Goal: Browse casually: Explore the website without a specific task or goal

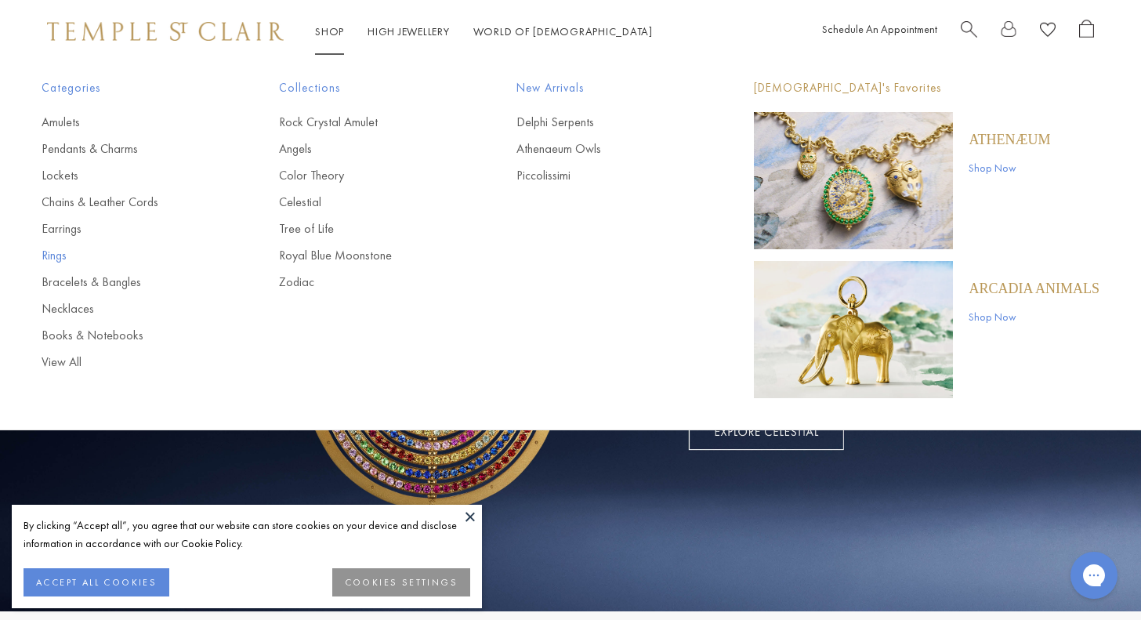
click at [47, 260] on link "Rings" at bounding box center [129, 255] width 175 height 17
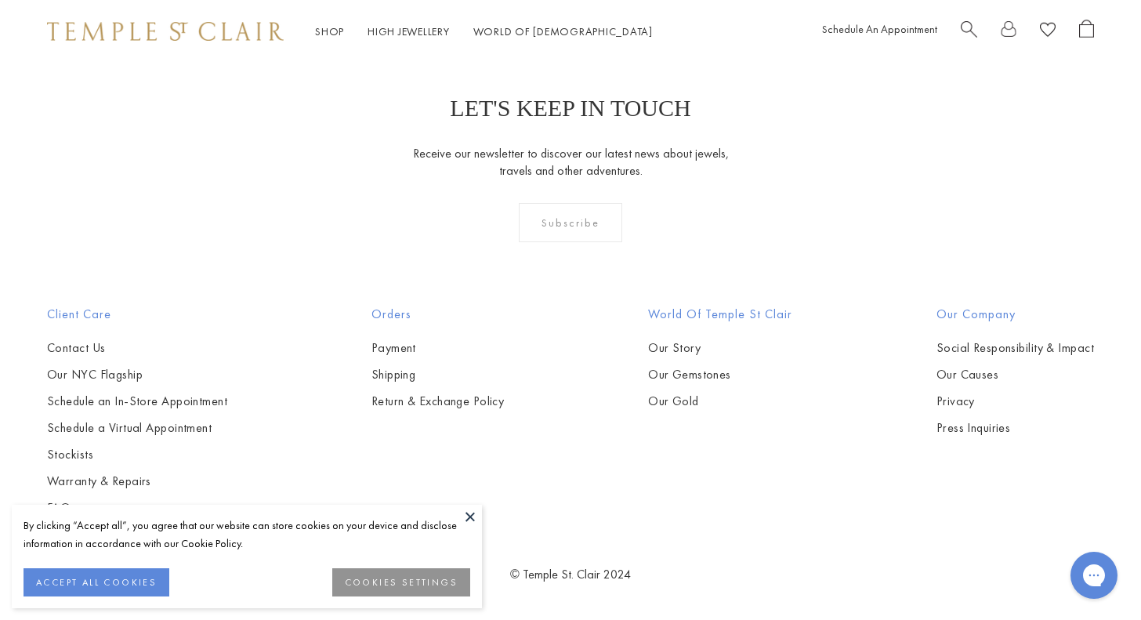
scroll to position [4958, 0]
click at [0, 0] on img at bounding box center [0, 0] width 0 height 0
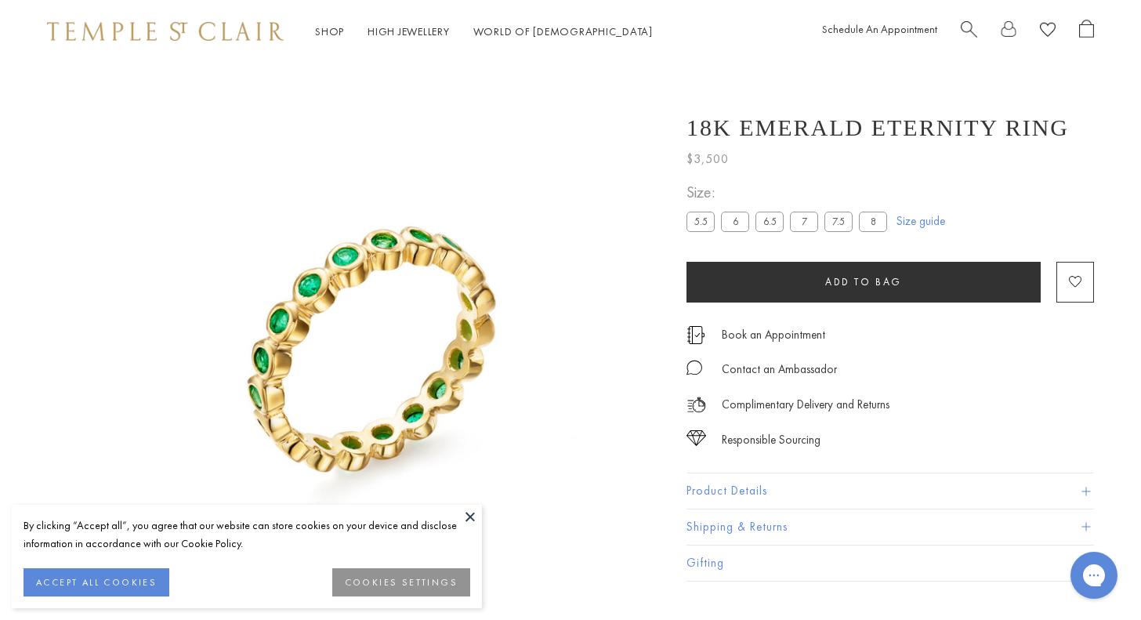
scroll to position [63, 0]
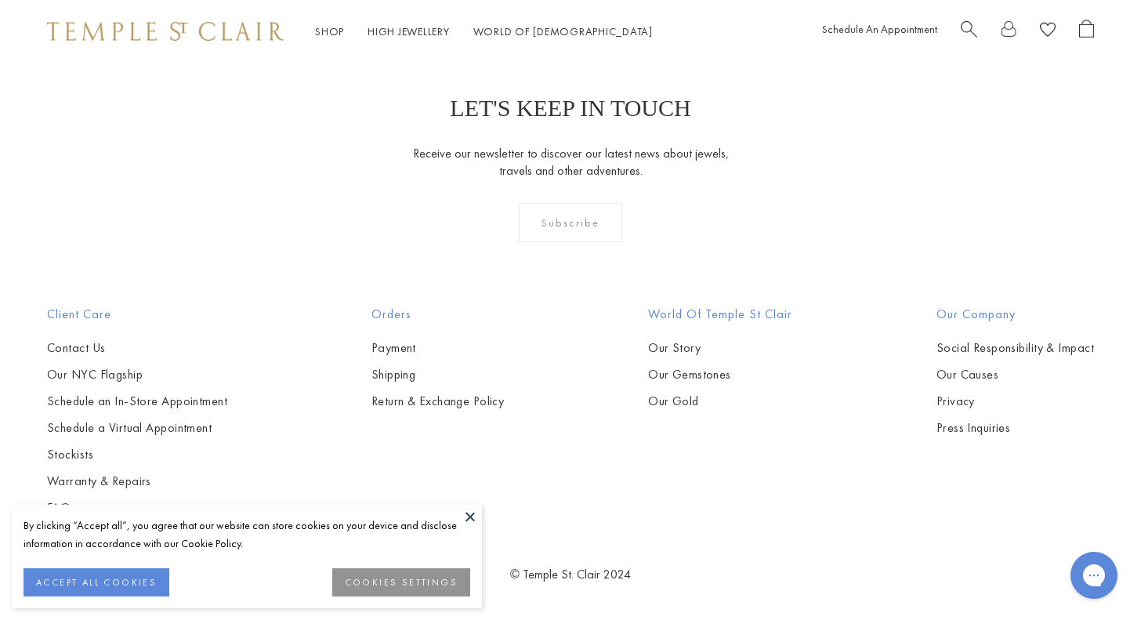
scroll to position [6046, 0]
click at [0, 0] on img at bounding box center [0, 0] width 0 height 0
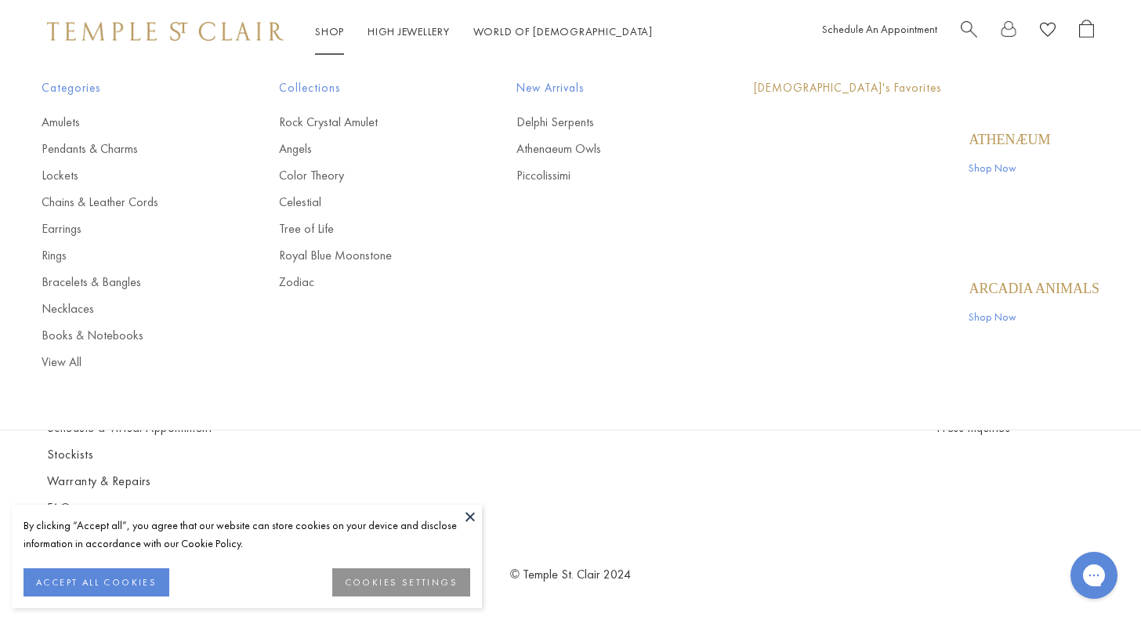
scroll to position [6433, 0]
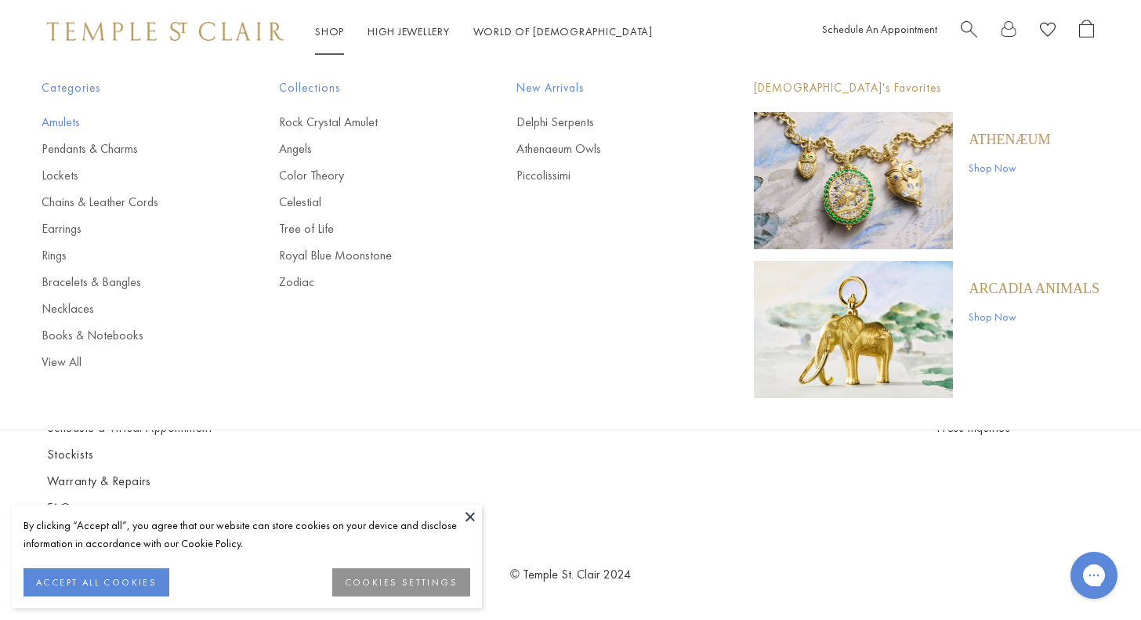
click at [54, 123] on link "Amulets" at bounding box center [129, 122] width 175 height 17
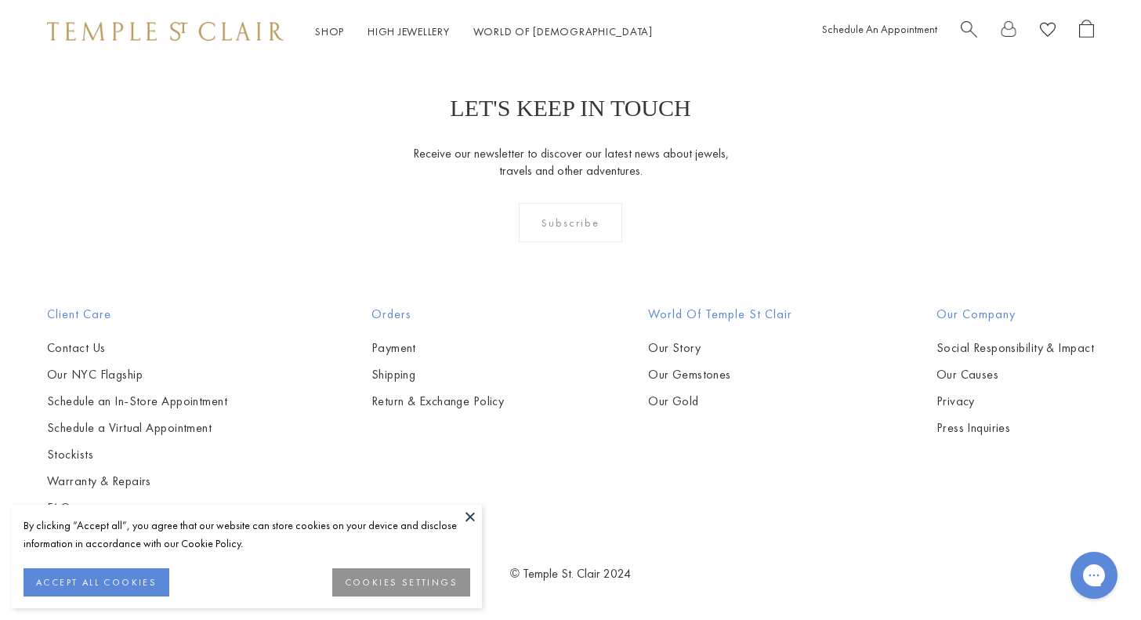
scroll to position [7361, 0]
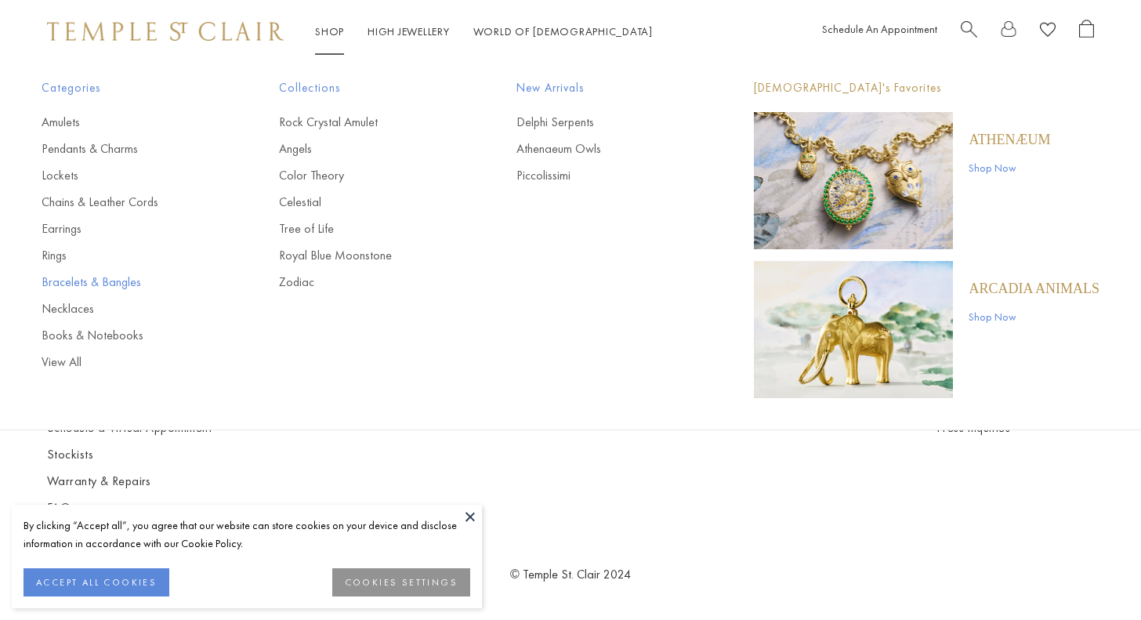
click at [60, 277] on link "Bracelets & Bangles" at bounding box center [129, 282] width 175 height 17
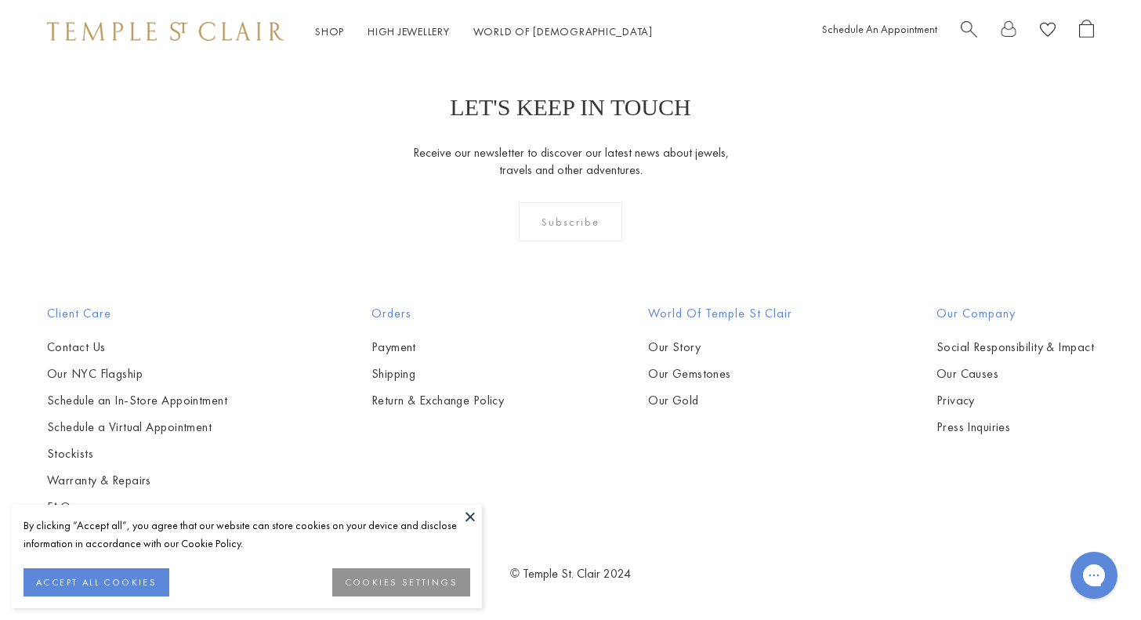
scroll to position [4609, 0]
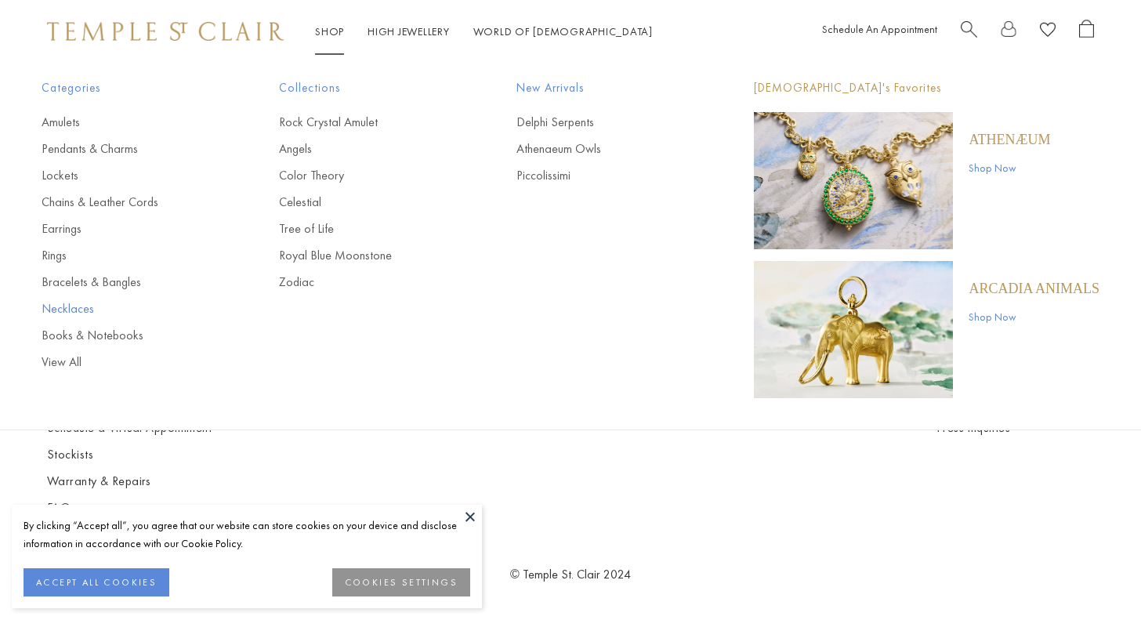
click at [71, 310] on link "Necklaces" at bounding box center [129, 308] width 175 height 17
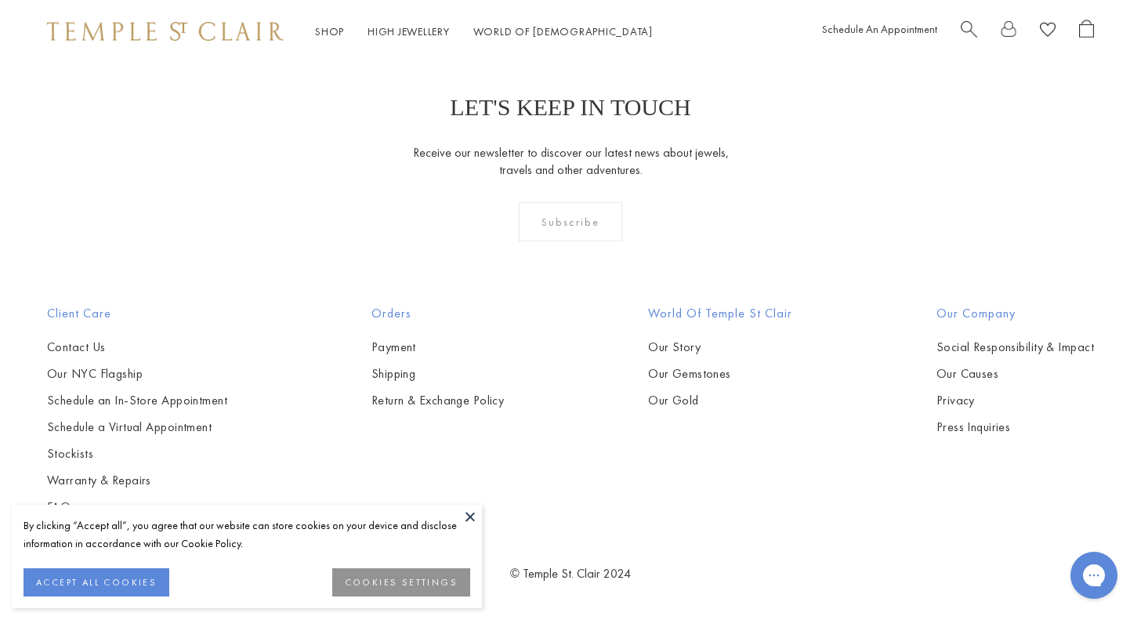
scroll to position [2152, 0]
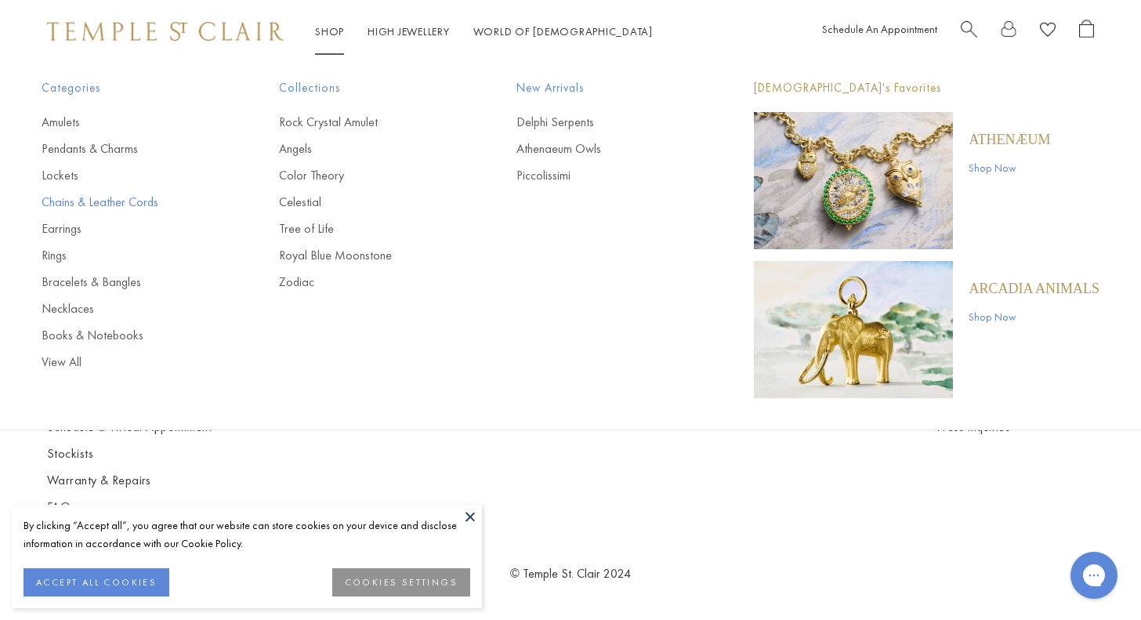
click at [61, 201] on link "Chains & Leather Cords" at bounding box center [129, 202] width 175 height 17
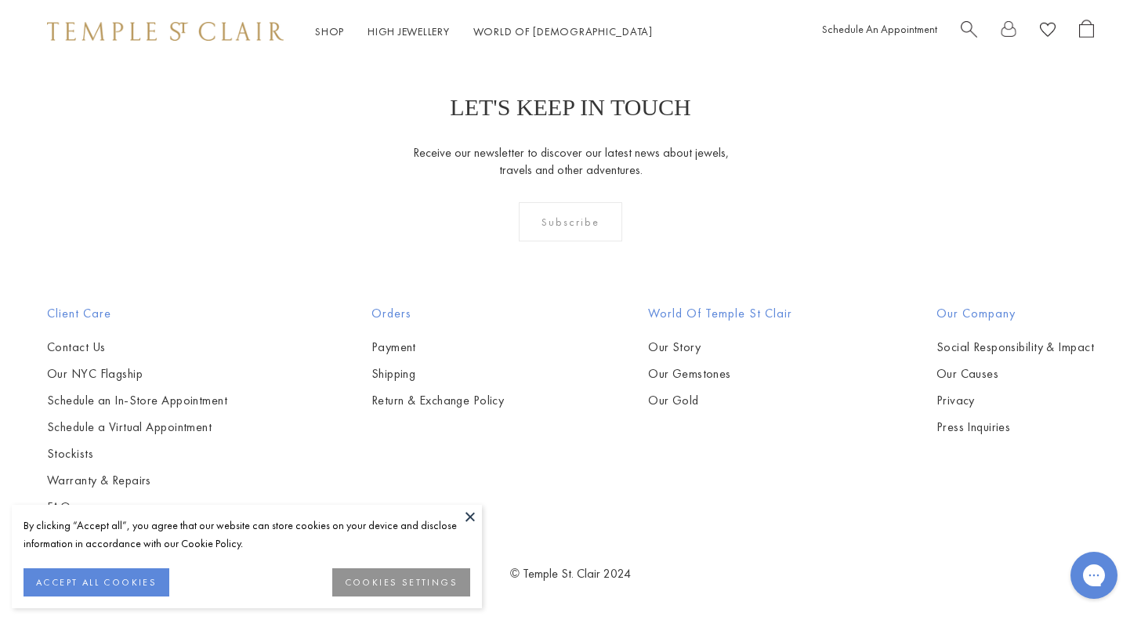
scroll to position [2907, 0]
click at [0, 0] on img at bounding box center [0, 0] width 0 height 0
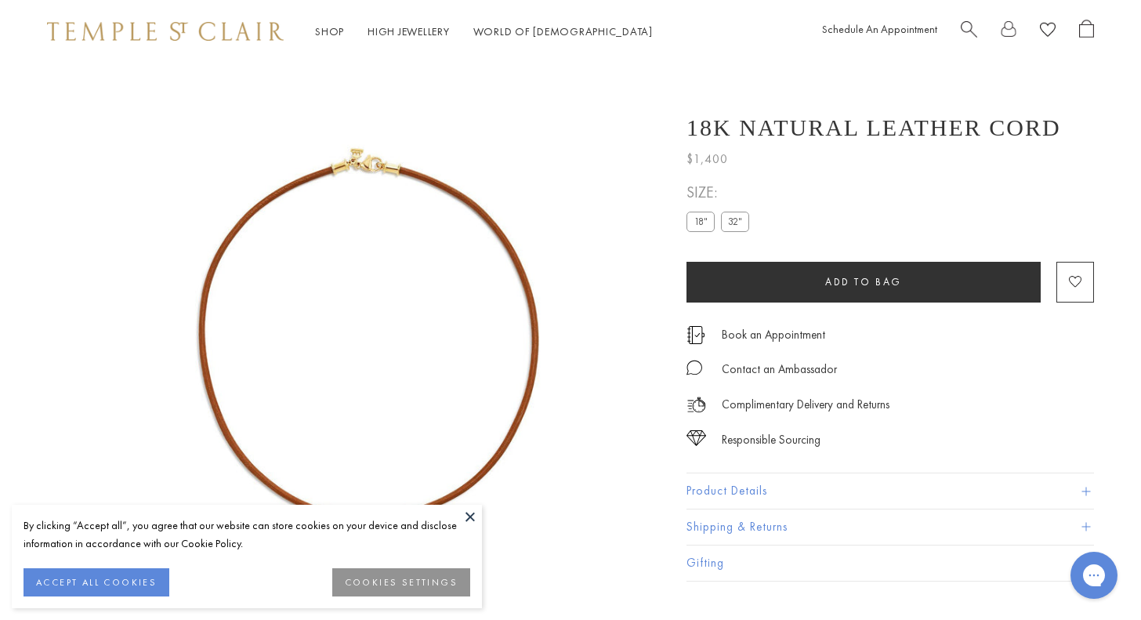
scroll to position [63, 0]
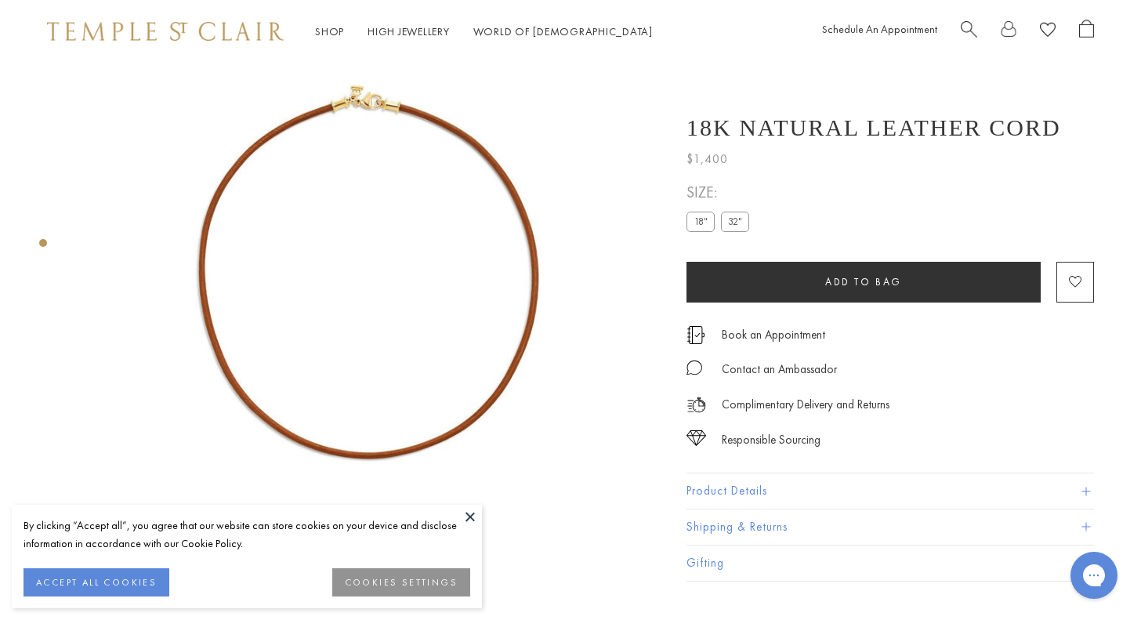
click at [741, 218] on label "32"" at bounding box center [735, 222] width 28 height 20
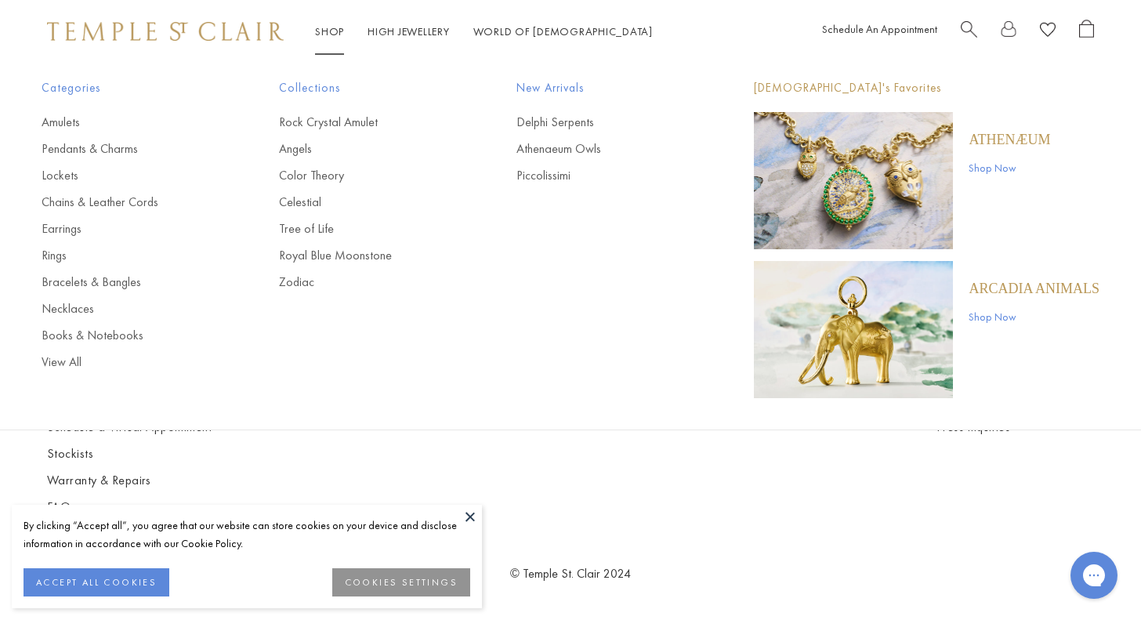
click at [1017, 311] on link "Shop Now" at bounding box center [1034, 316] width 131 height 17
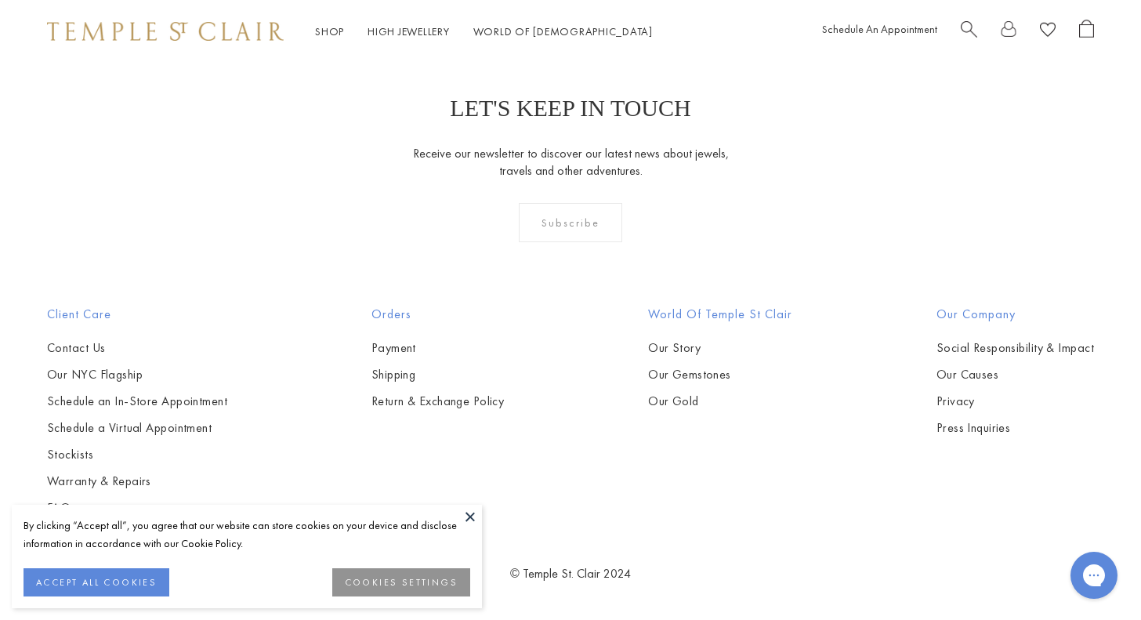
scroll to position [1414, 0]
click at [0, 0] on img at bounding box center [0, 0] width 0 height 0
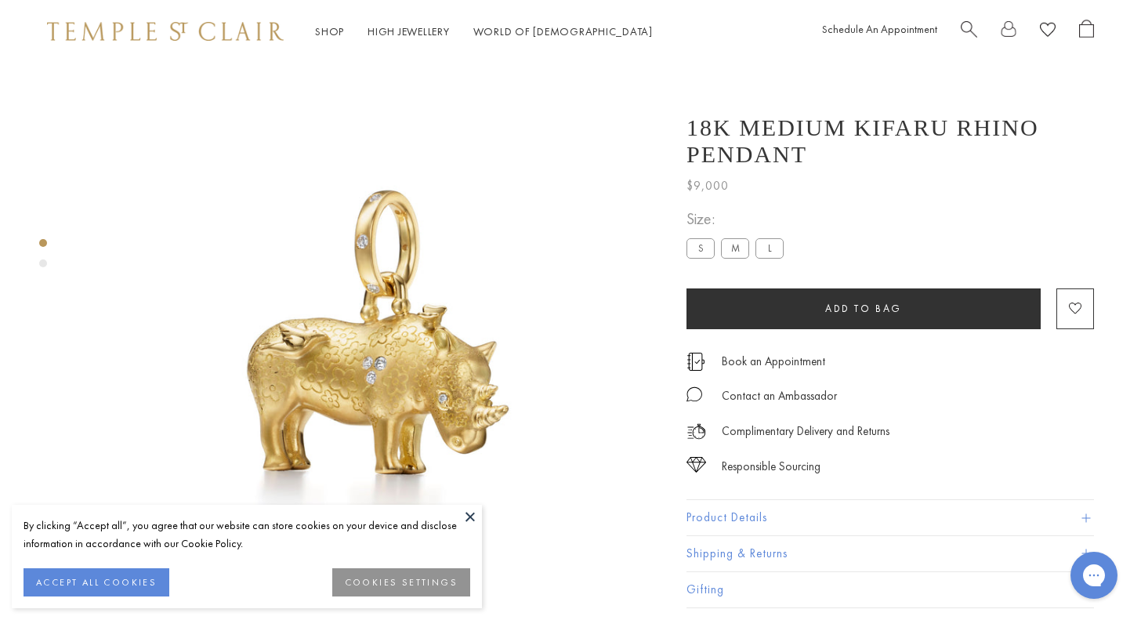
scroll to position [63, 0]
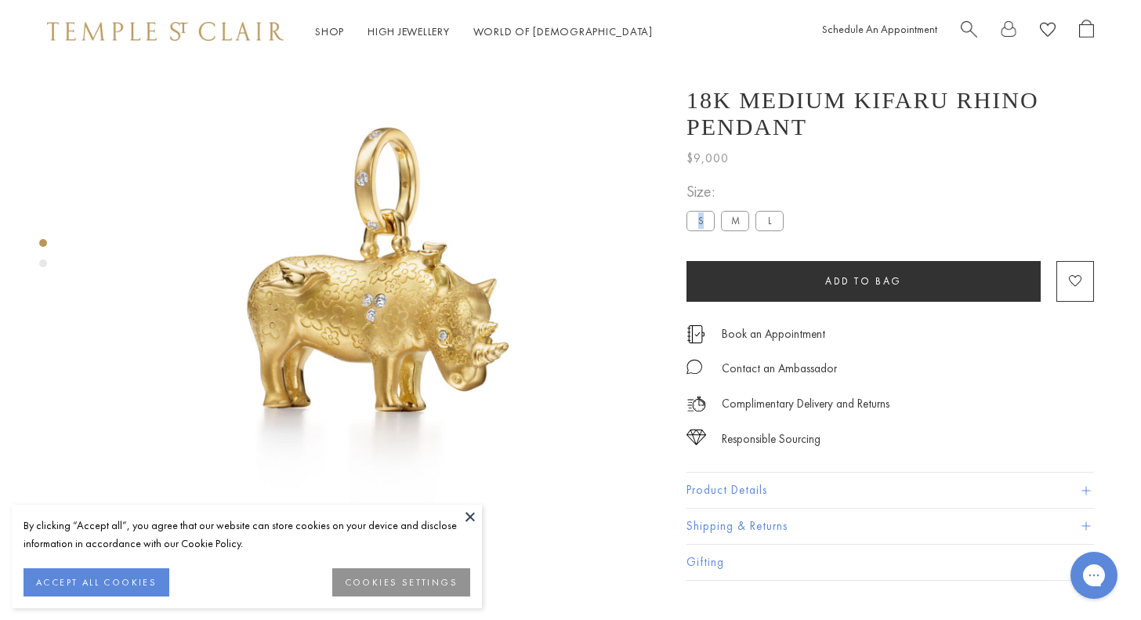
click at [700, 231] on label "S" at bounding box center [701, 222] width 28 height 20
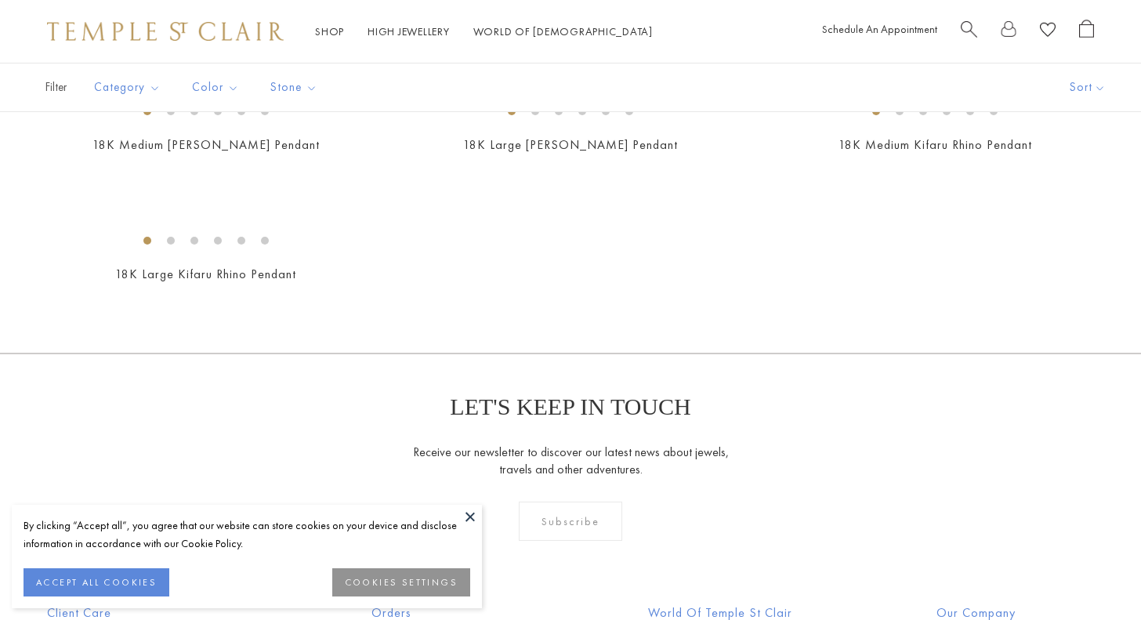
scroll to position [590, 0]
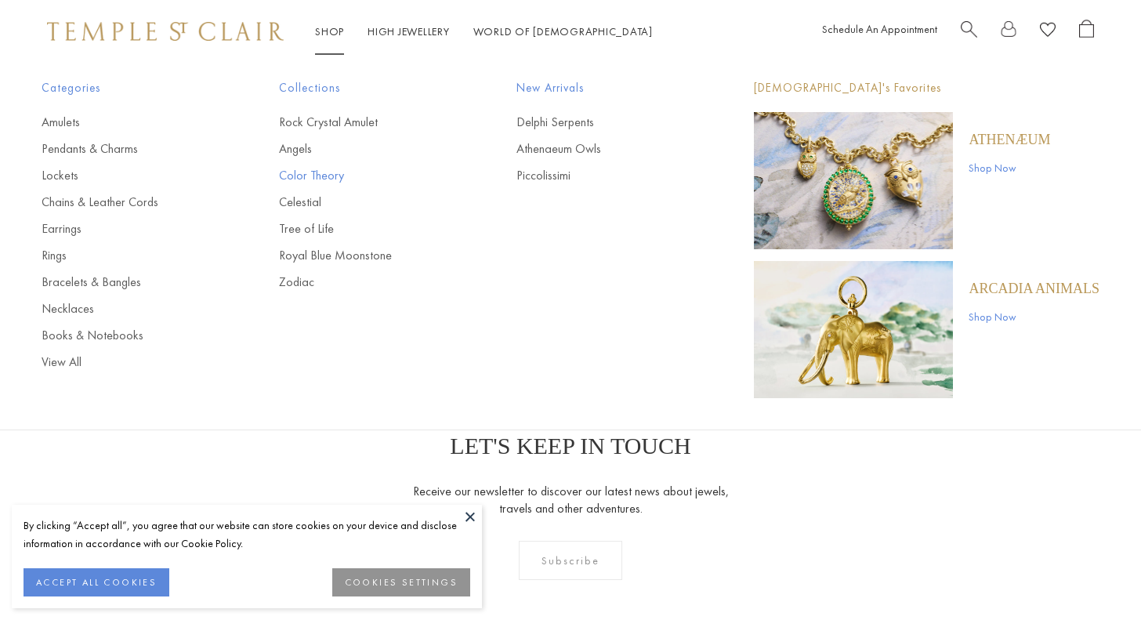
click at [300, 176] on link "Color Theory" at bounding box center [366, 175] width 175 height 17
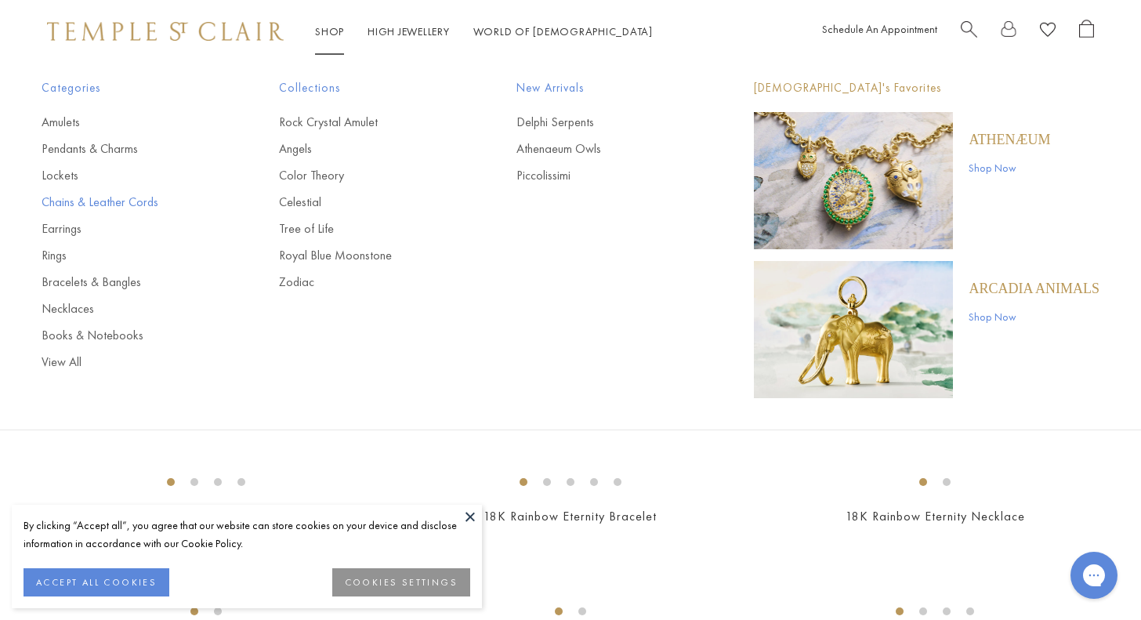
click at [76, 201] on link "Chains & Leather Cords" at bounding box center [129, 202] width 175 height 17
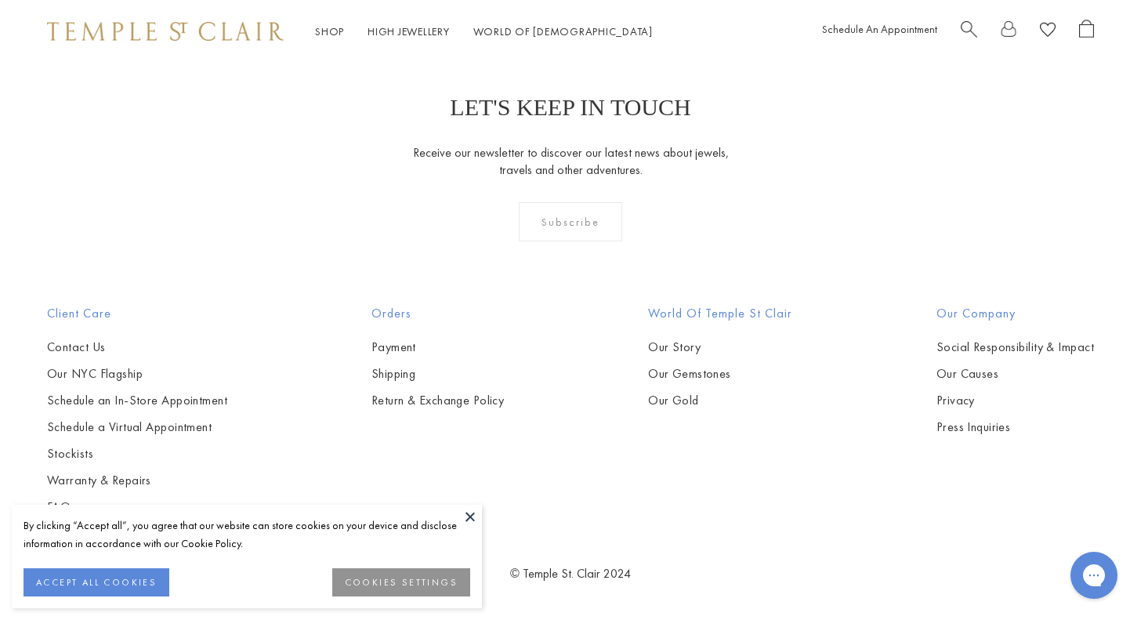
scroll to position [1915, 0]
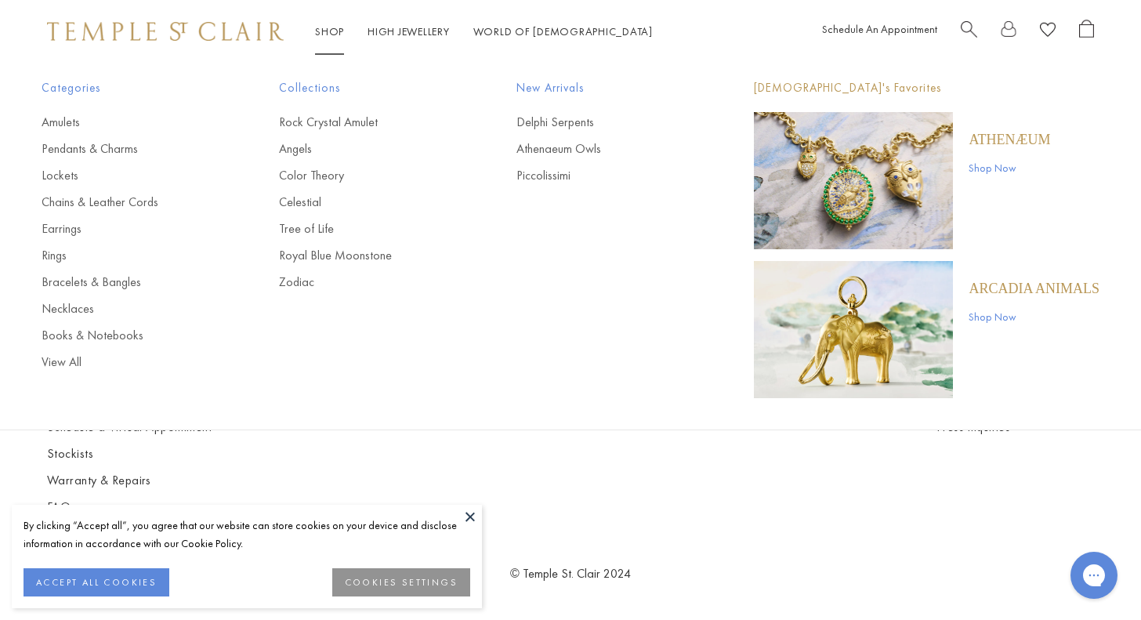
click at [244, 30] on img at bounding box center [165, 31] width 237 height 19
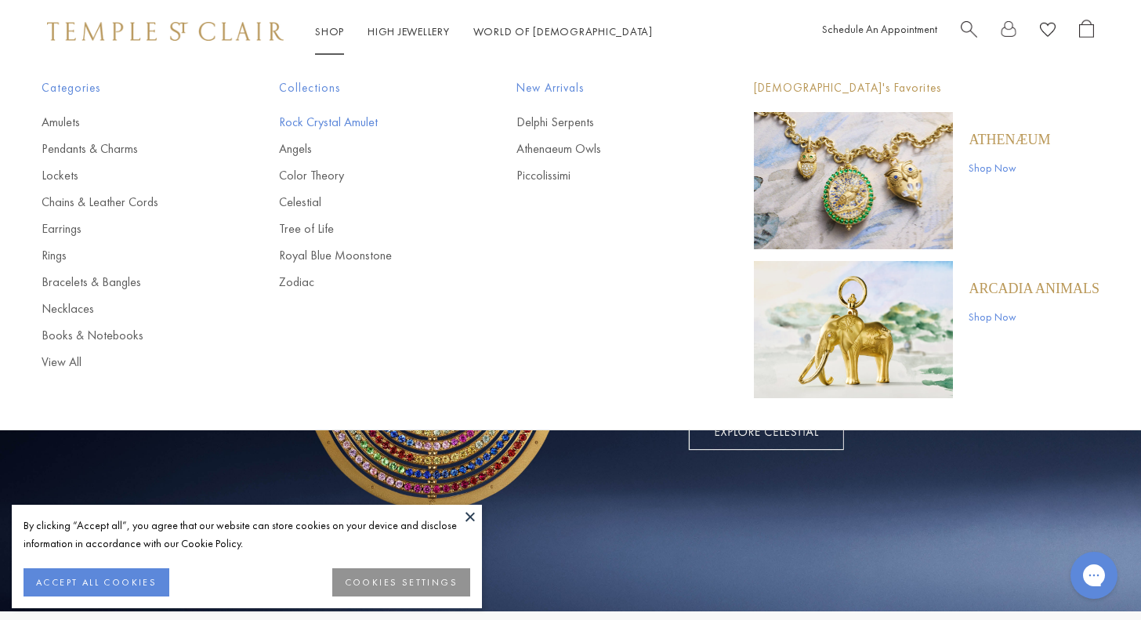
click at [312, 118] on link "Rock Crystal Amulet" at bounding box center [366, 122] width 175 height 17
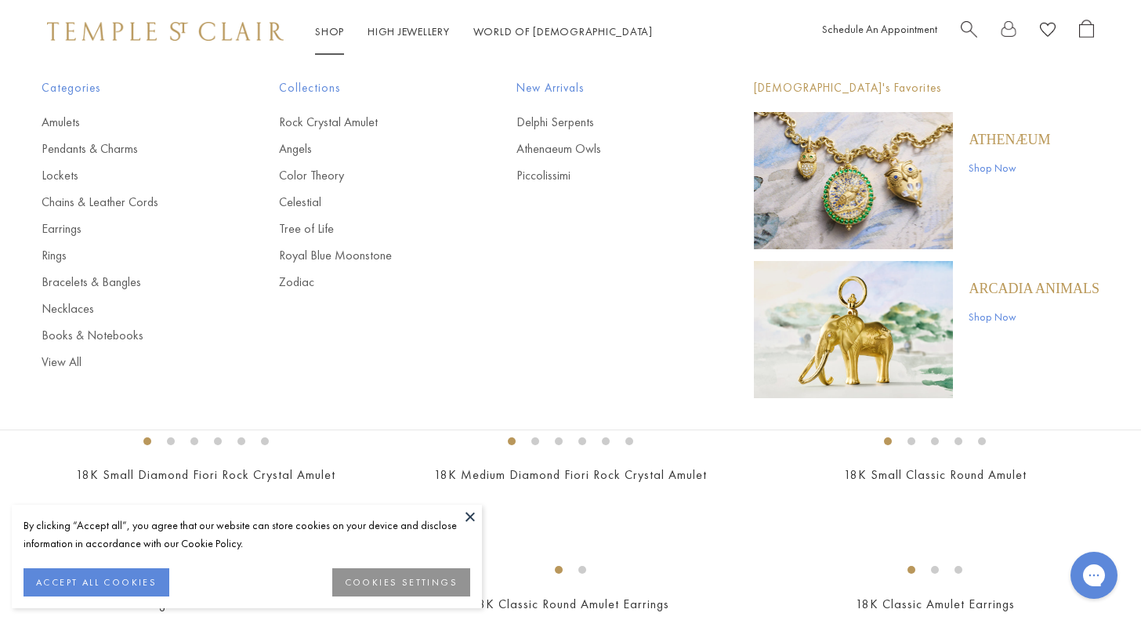
click at [1013, 163] on link "Shop Now" at bounding box center [1010, 167] width 82 height 17
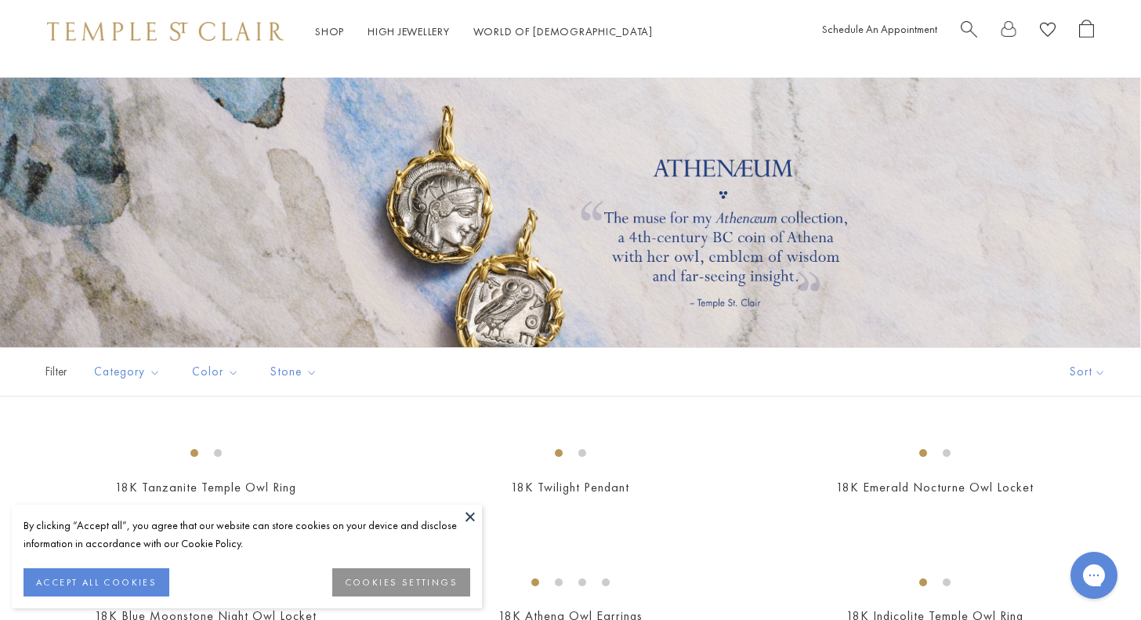
scroll to position [9, 0]
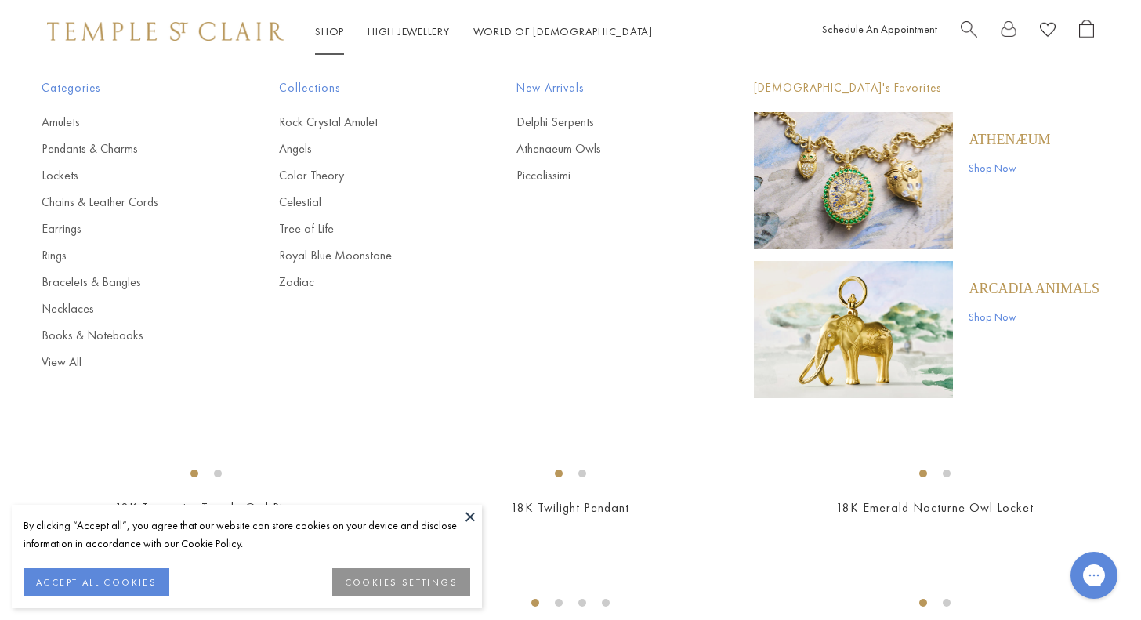
click at [189, 42] on div "Shop Shop Categories Amulets Pendants & Charms Lockets Chains & Leather Cords E…" at bounding box center [570, 31] width 1141 height 63
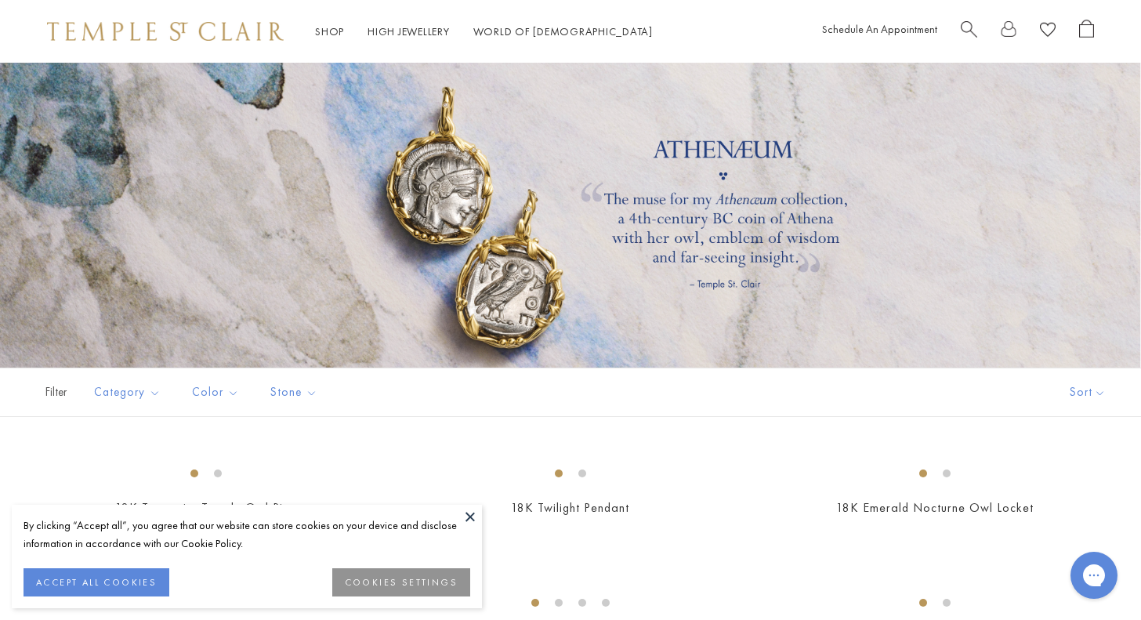
click at [248, 34] on img at bounding box center [165, 31] width 237 height 19
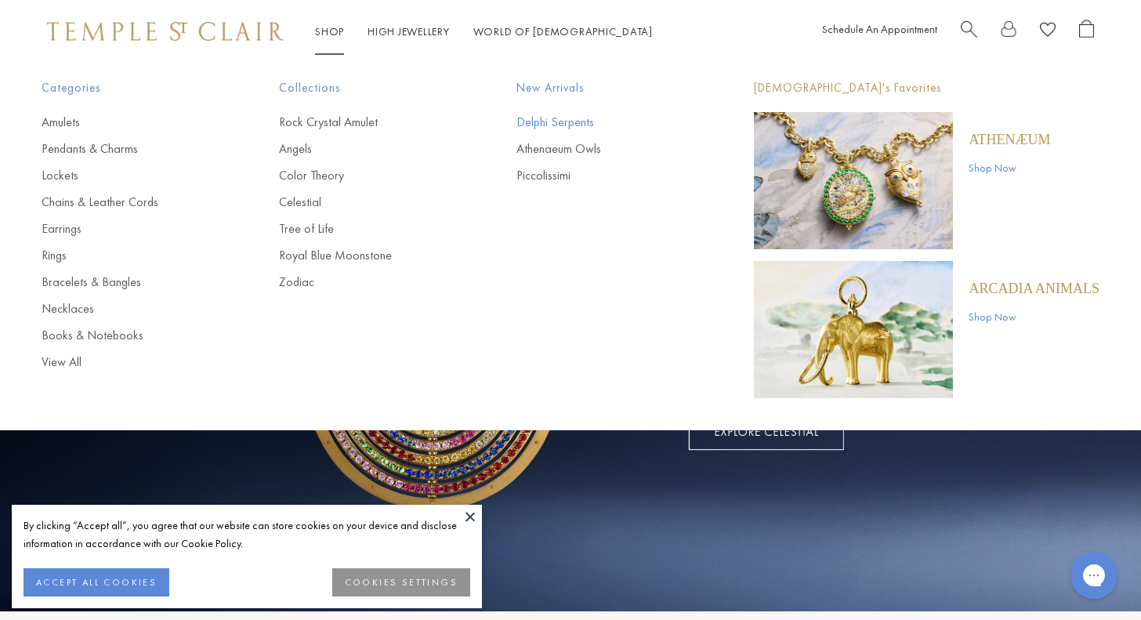
click at [567, 121] on link "Delphi Serpents" at bounding box center [604, 122] width 175 height 17
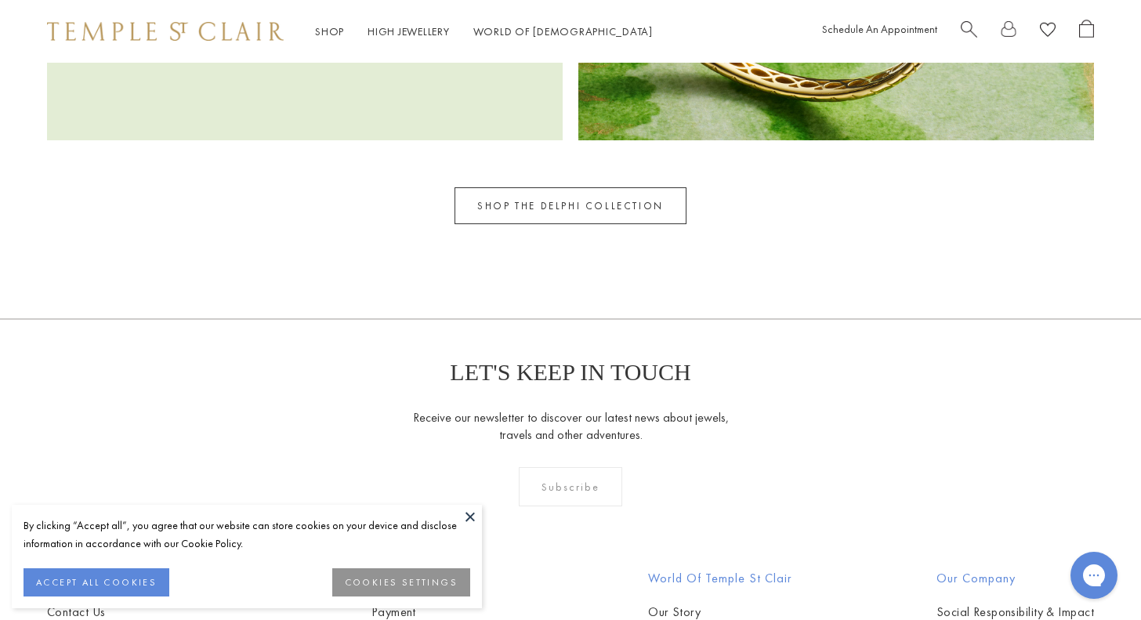
scroll to position [2433, 0]
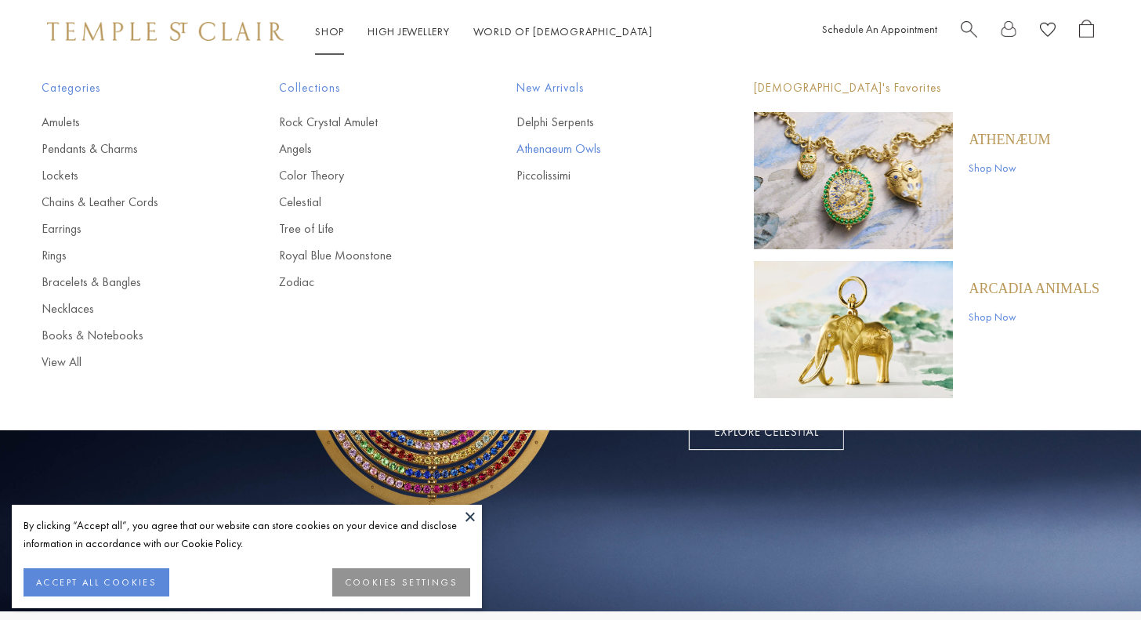
click at [555, 145] on link "Athenaeum Owls" at bounding box center [604, 148] width 175 height 17
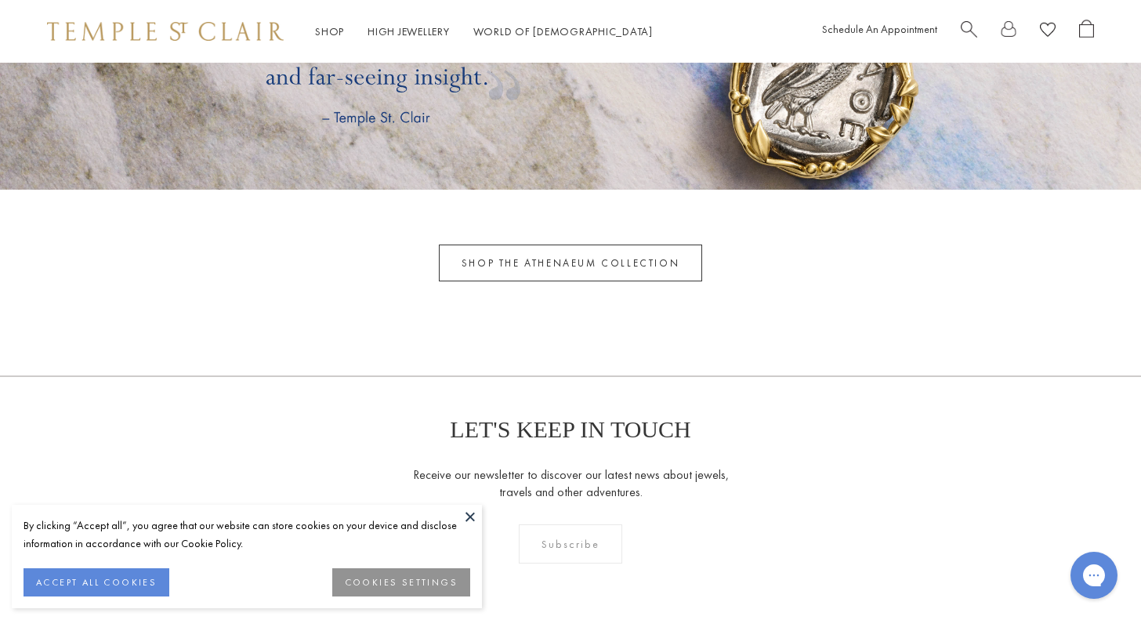
scroll to position [4631, 0]
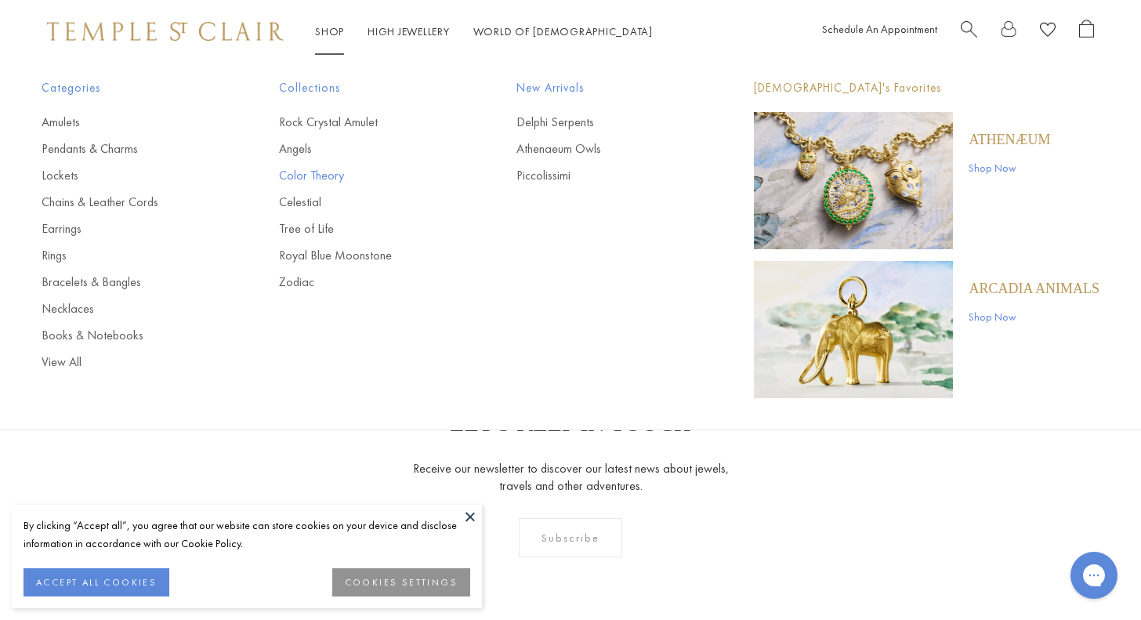
click at [319, 169] on link "Color Theory" at bounding box center [366, 175] width 175 height 17
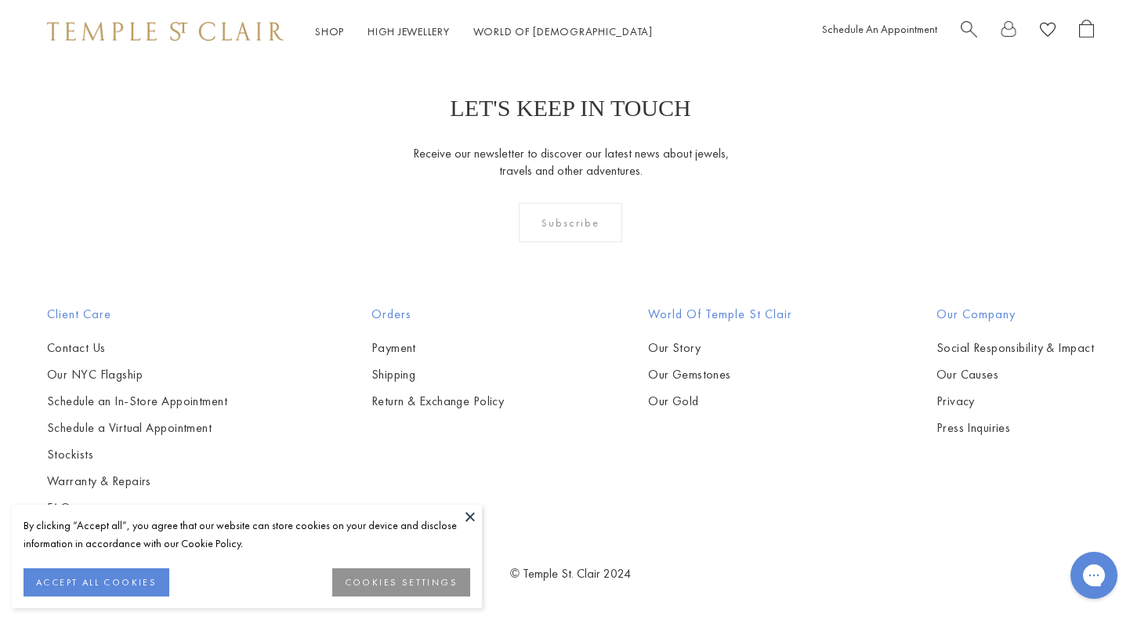
scroll to position [1943, 0]
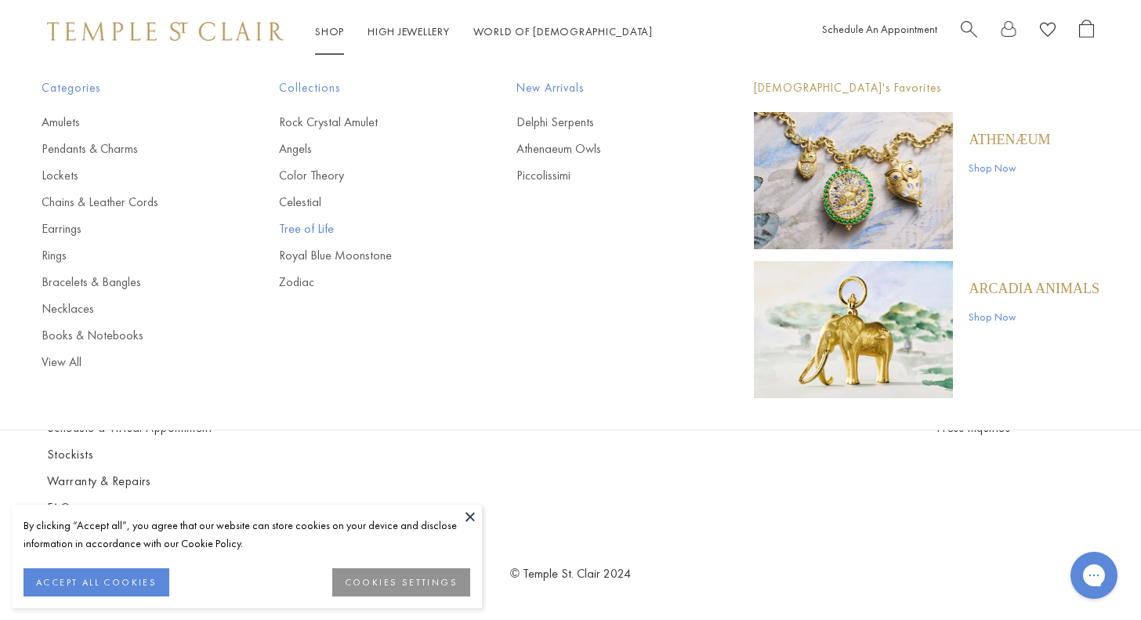
click at [317, 226] on link "Tree of Life" at bounding box center [366, 228] width 175 height 17
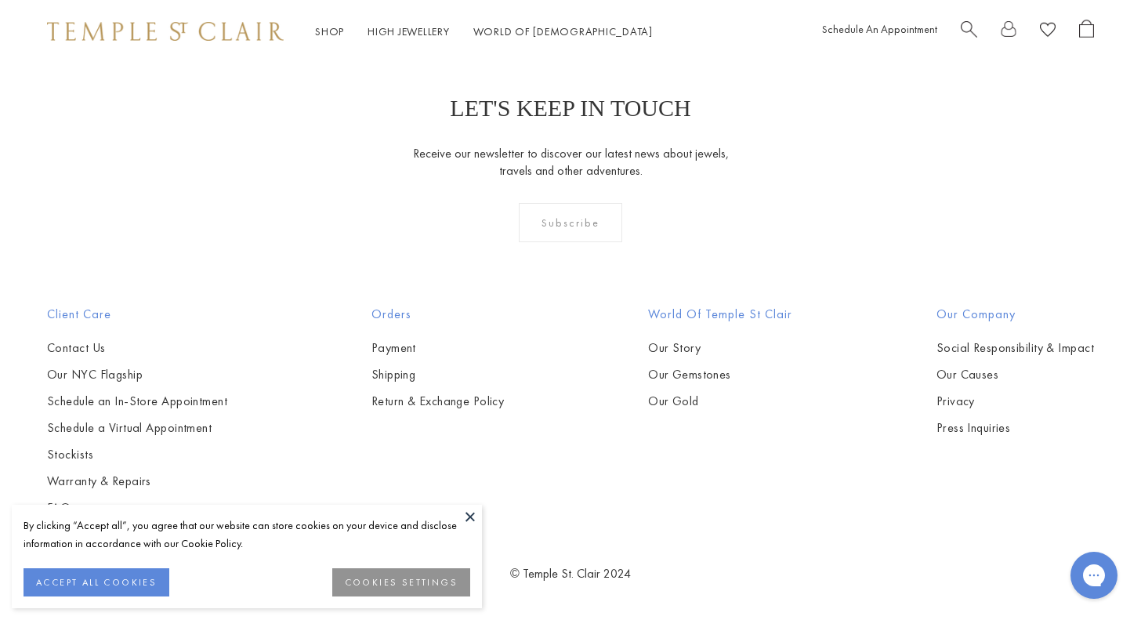
scroll to position [8544, 0]
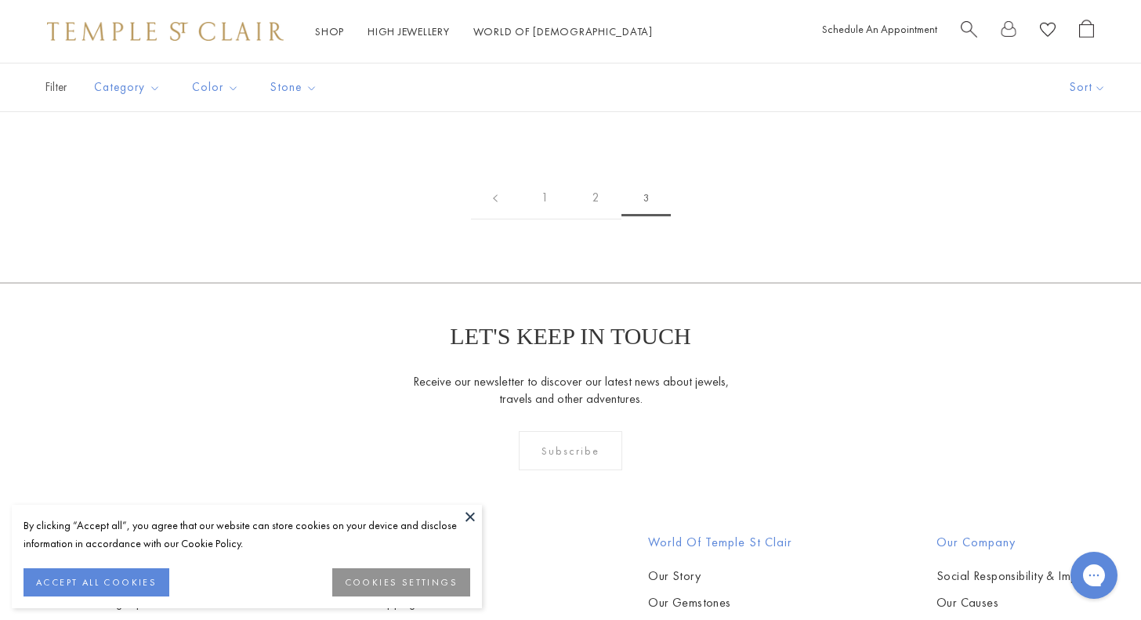
scroll to position [1740, 0]
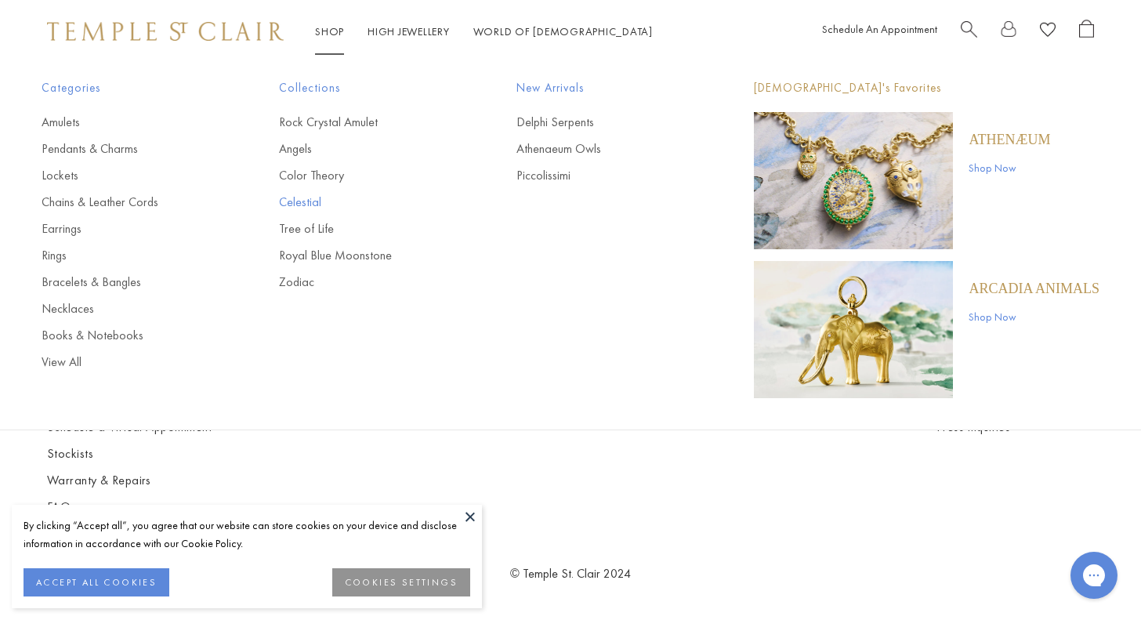
click at [307, 201] on link "Celestial" at bounding box center [366, 202] width 175 height 17
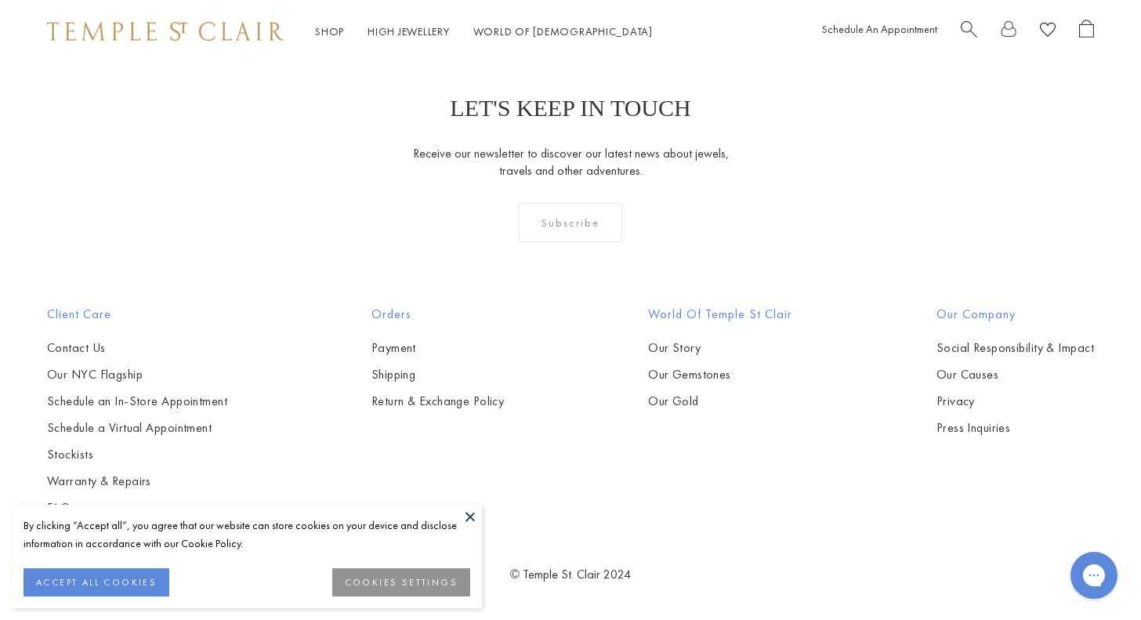
scroll to position [5981, 0]
